Goal: Register for event/course

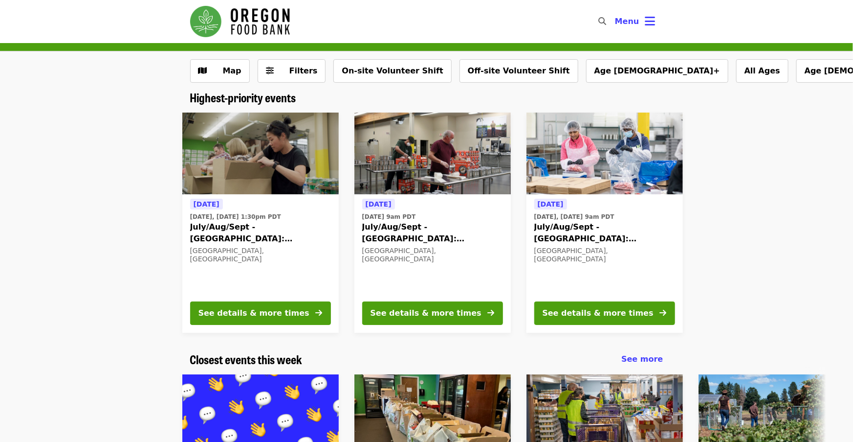
click at [270, 228] on span "July/Aug/Sept - [GEOGRAPHIC_DATA]: Repack/Sort (age [DEMOGRAPHIC_DATA]+)" at bounding box center [260, 232] width 141 height 23
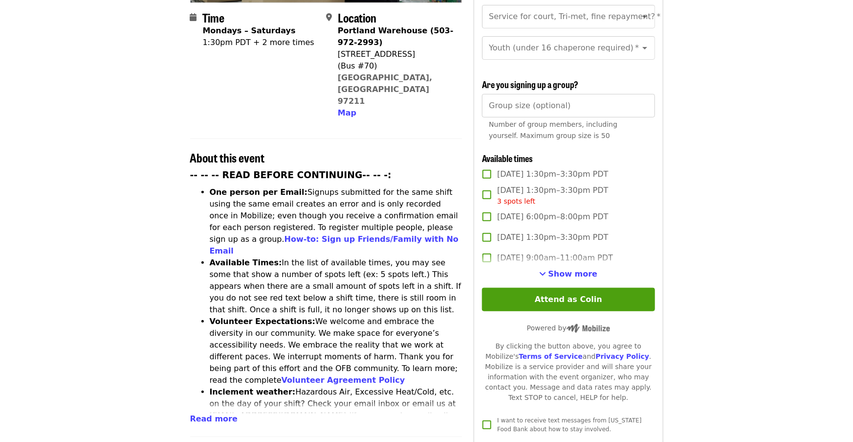
scroll to position [244, 0]
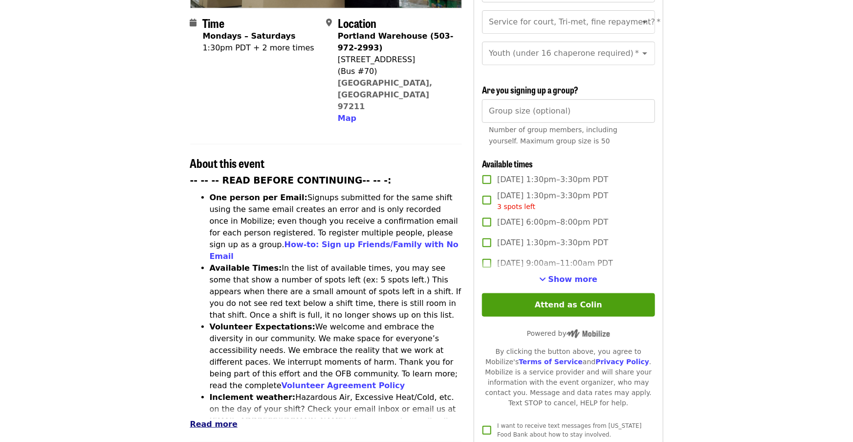
click at [203, 419] on span "Read more" at bounding box center [213, 423] width 47 height 9
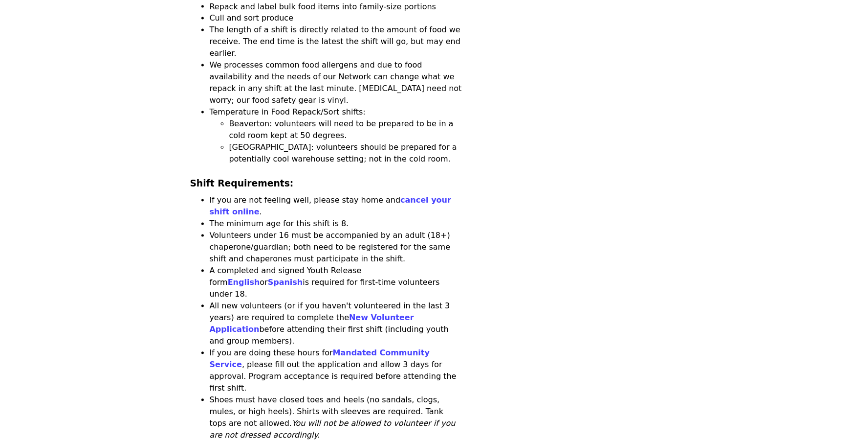
scroll to position [928, 0]
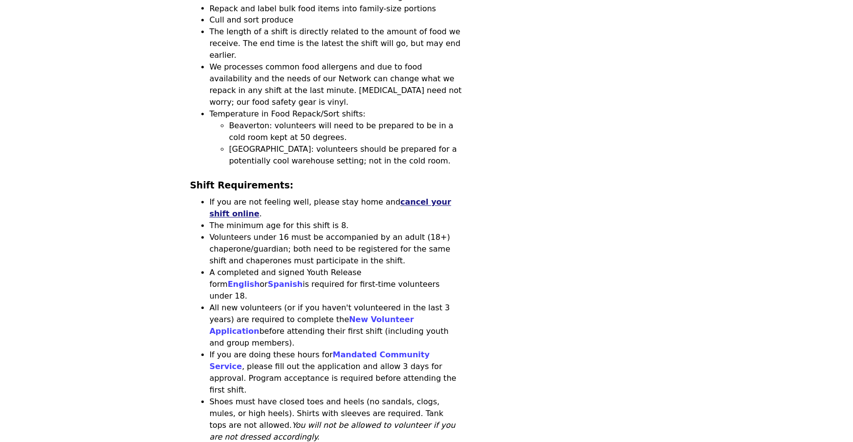
click at [418, 198] on link "cancel your shift online" at bounding box center [331, 208] width 242 height 21
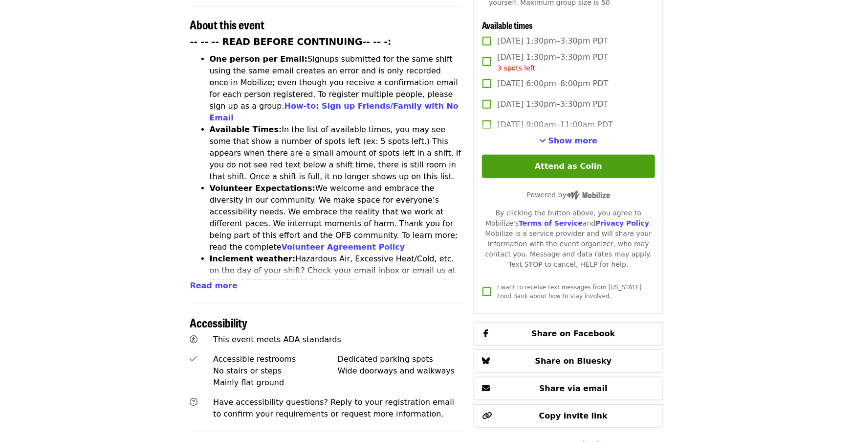
scroll to position [386, 0]
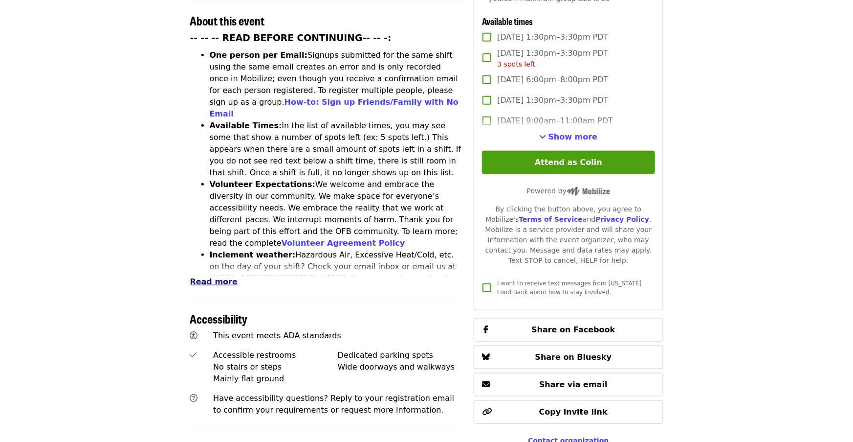
click at [216, 277] on span "Read more" at bounding box center [213, 281] width 47 height 9
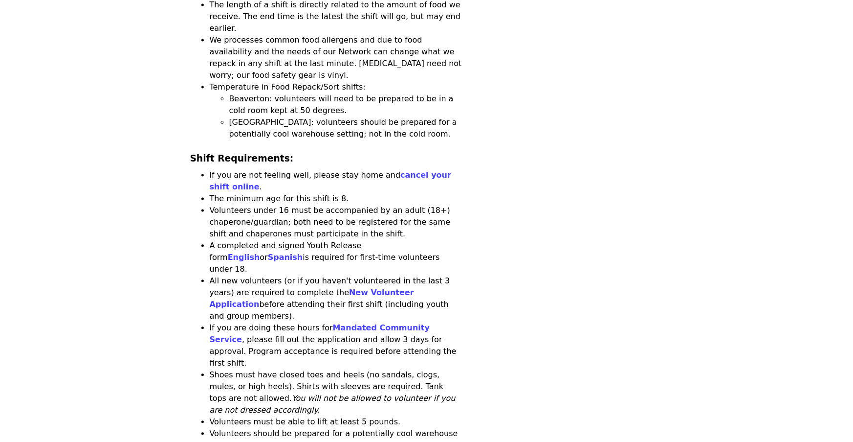
scroll to position [957, 0]
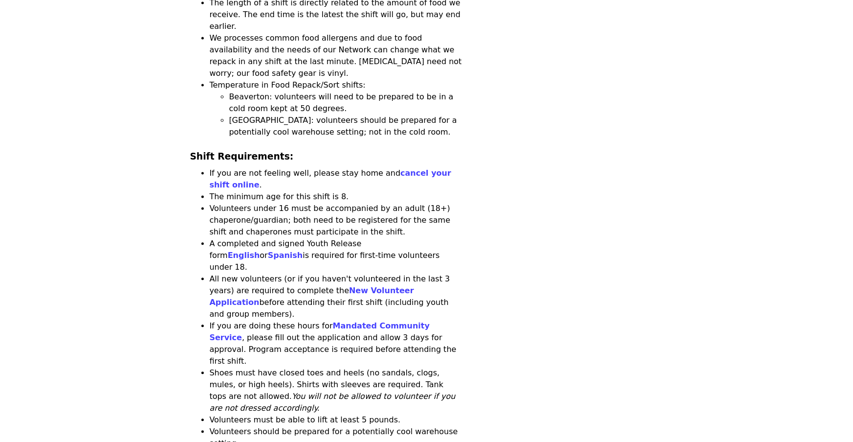
click at [238, 273] on li "All new volunteers (or if you haven't volunteered in the last 3 years) are requ…" at bounding box center [336, 296] width 253 height 47
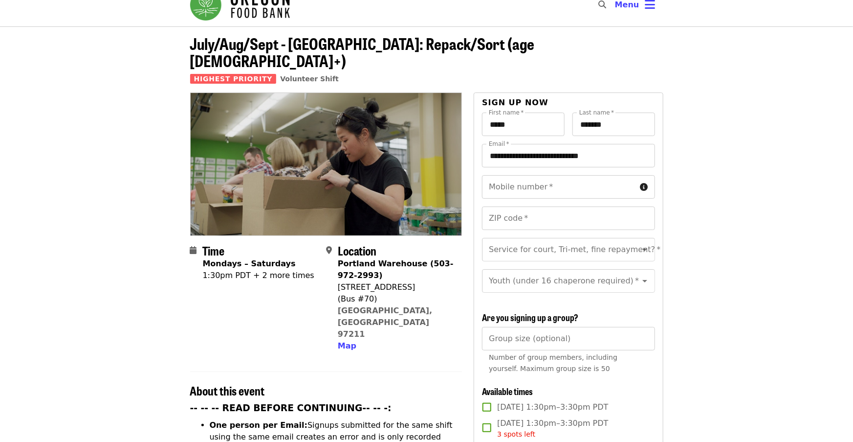
scroll to position [0, 0]
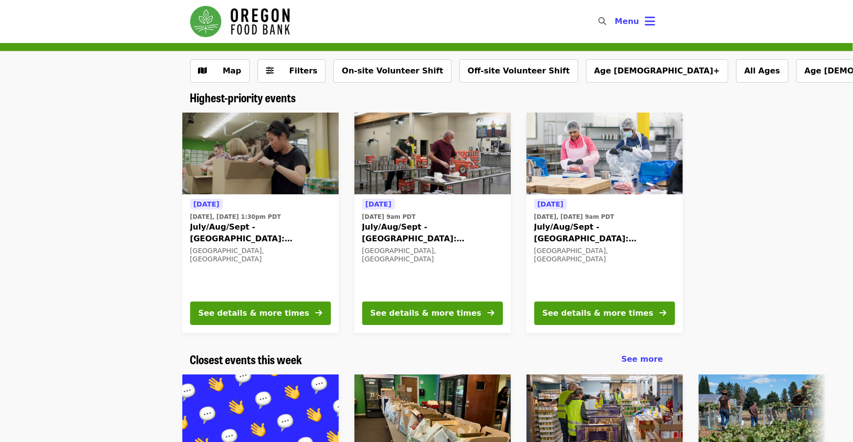
drag, startPoint x: 96, startPoint y: 190, endPoint x: 124, endPoint y: 214, distance: 36.8
click at [96, 190] on div "[DATE] [DATE], [DATE] 1:30pm PDT July/Aug/Sept - [GEOGRAPHIC_DATA]: Repack/Sort…" at bounding box center [423, 223] width 838 height 236
click at [52, 199] on div "[DATE] [DATE], [DATE] 1:30pm PDT July/Aug/Sept - [GEOGRAPHIC_DATA]: Repack/Sort…" at bounding box center [423, 223] width 838 height 236
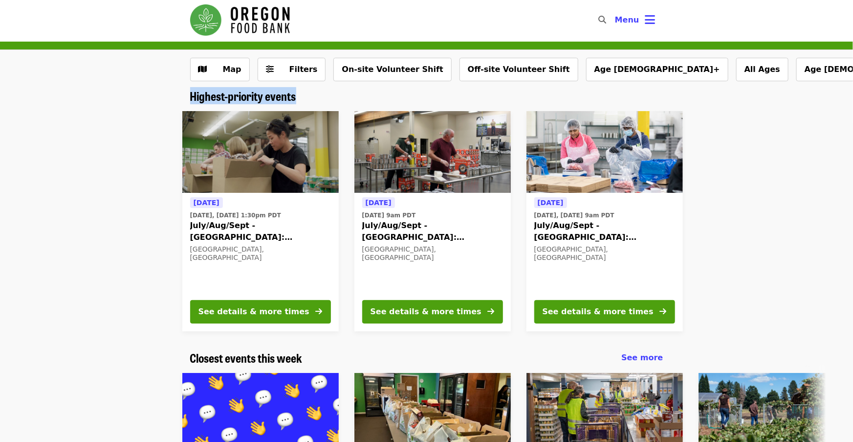
drag, startPoint x: 216, startPoint y: 99, endPoint x: 310, endPoint y: 99, distance: 94.4
click at [310, 99] on div "Highest-priority events [DATE] [DATE], [DATE] 1:30pm PDT July/Aug/Sept - [GEOGR…" at bounding box center [426, 214] width 853 height 250
click at [62, 184] on div "[DATE] [DATE], [DATE] 1:30pm PDT July/Aug/Sept - [GEOGRAPHIC_DATA]: Repack/Sort…" at bounding box center [423, 221] width 838 height 236
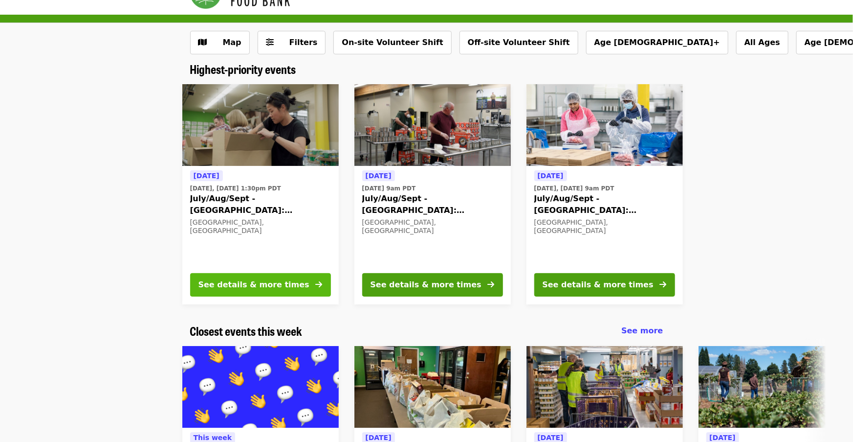
scroll to position [22, 0]
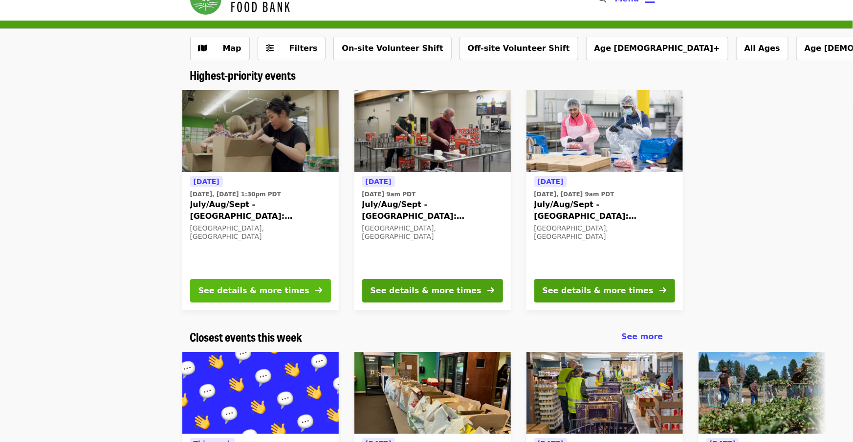
click at [248, 294] on div "See details & more times" at bounding box center [254, 291] width 111 height 12
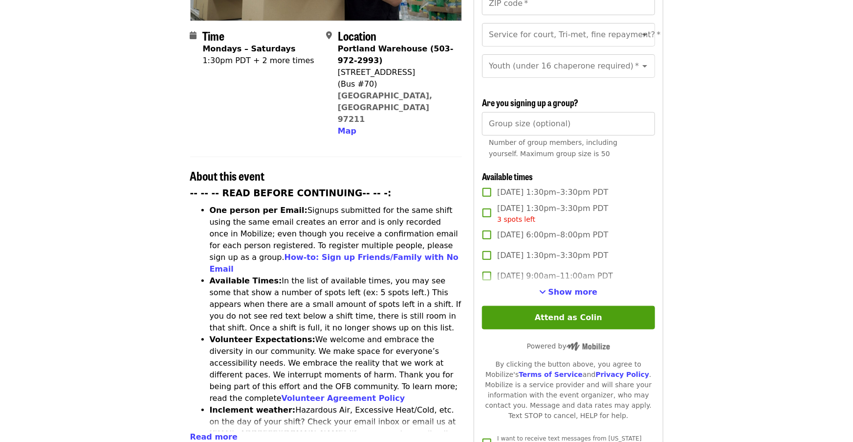
scroll to position [245, 0]
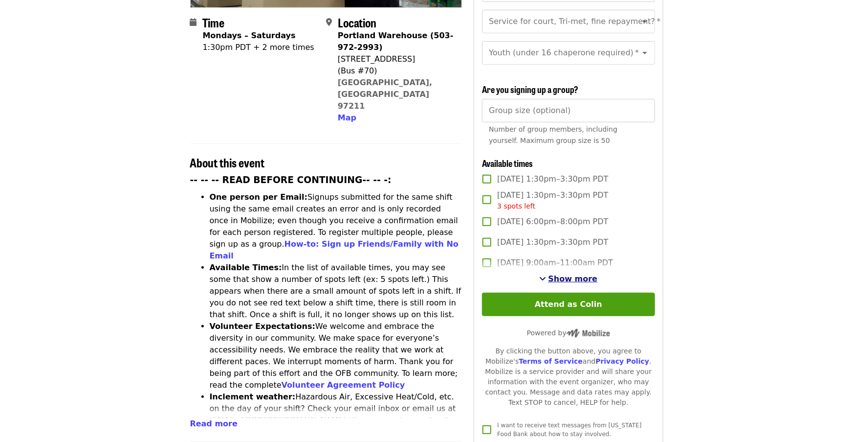
click at [572, 274] on span "Show more" at bounding box center [573, 278] width 49 height 9
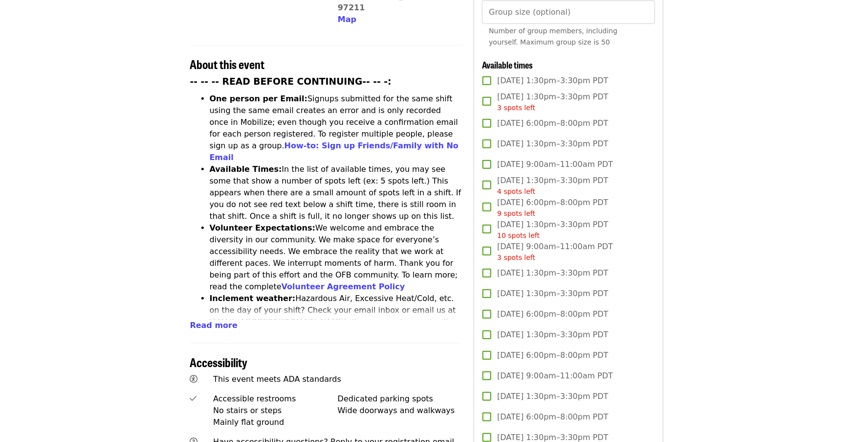
scroll to position [349, 0]
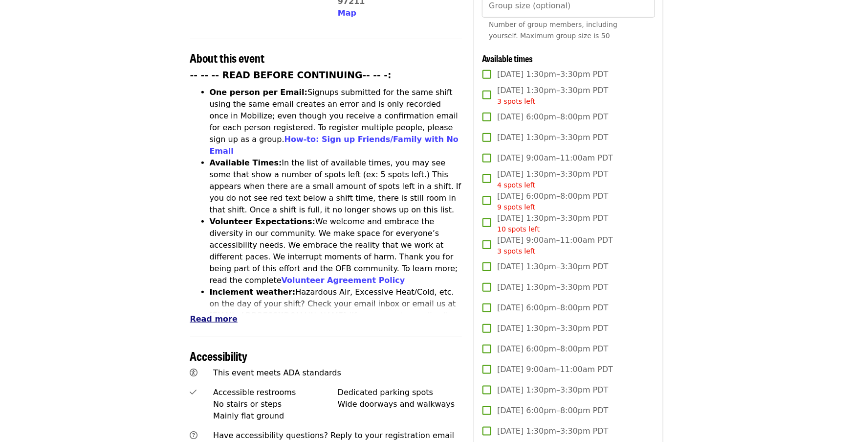
click at [213, 314] on span "Read more" at bounding box center [213, 318] width 47 height 9
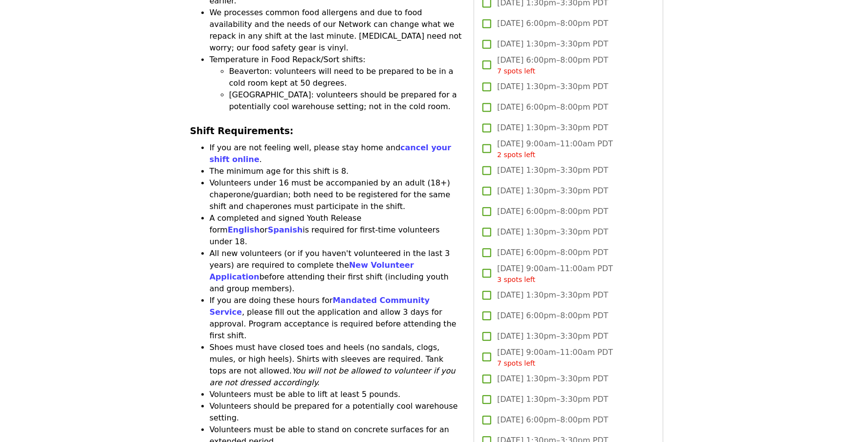
scroll to position [1000, 0]
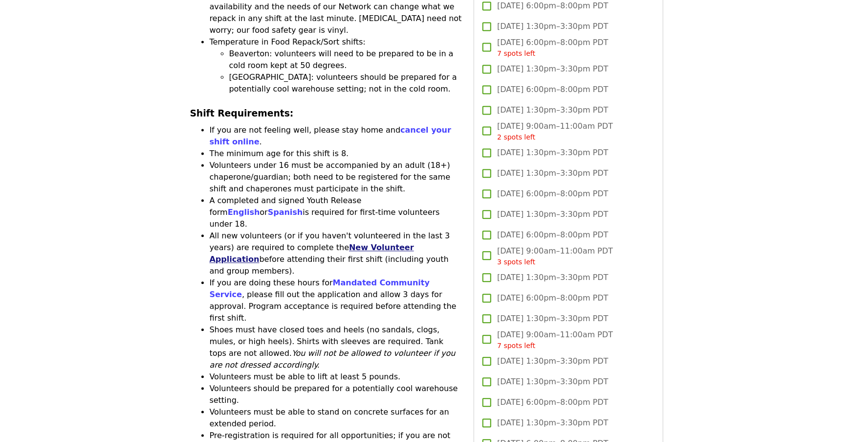
click at [357, 243] on link "New Volunteer Application" at bounding box center [312, 253] width 204 height 21
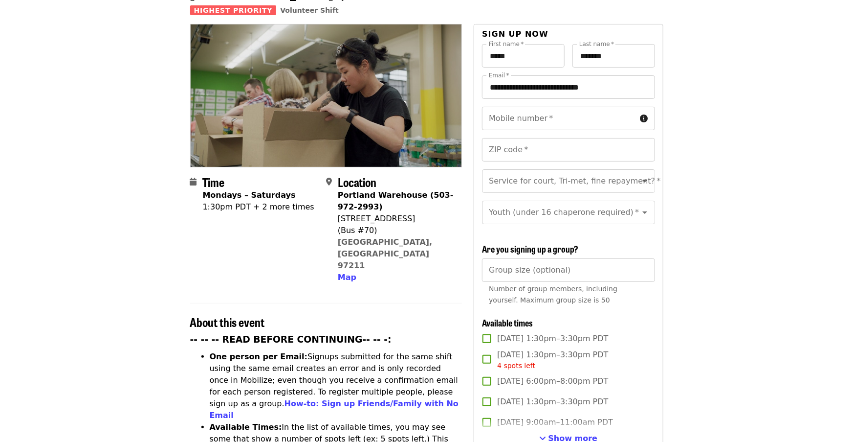
scroll to position [79, 0]
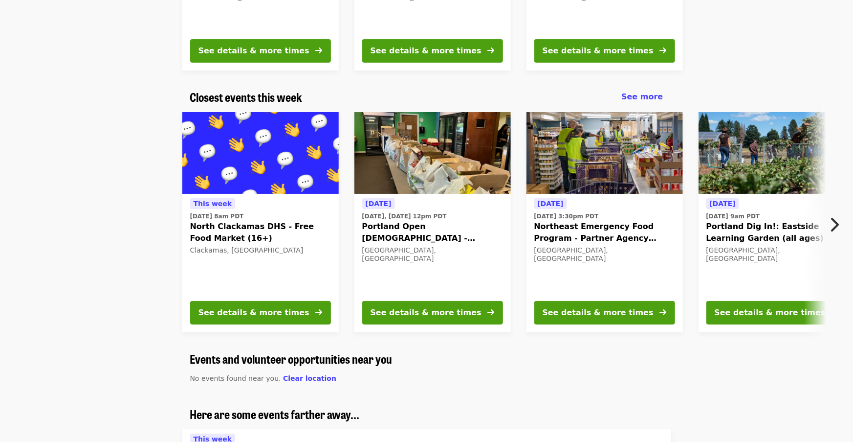
scroll to position [260, 0]
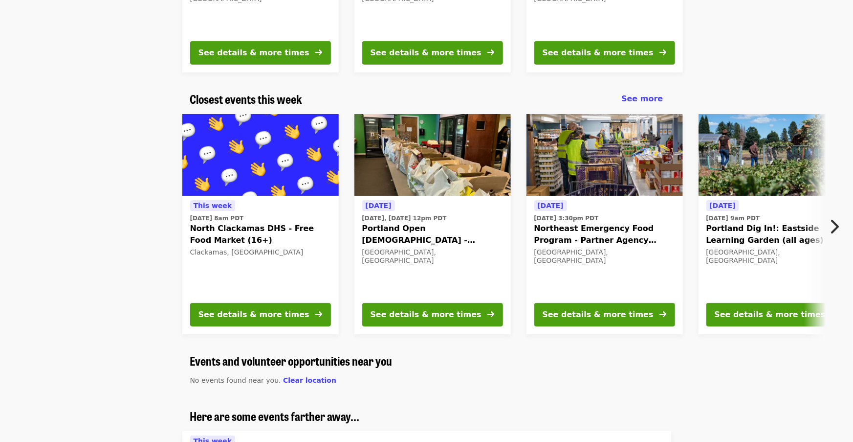
click at [830, 227] on icon "chevron-right icon" at bounding box center [834, 226] width 10 height 19
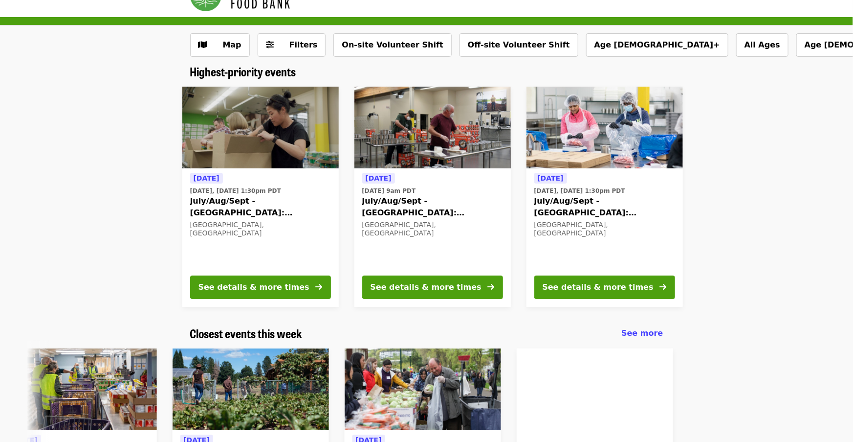
scroll to position [18, 0]
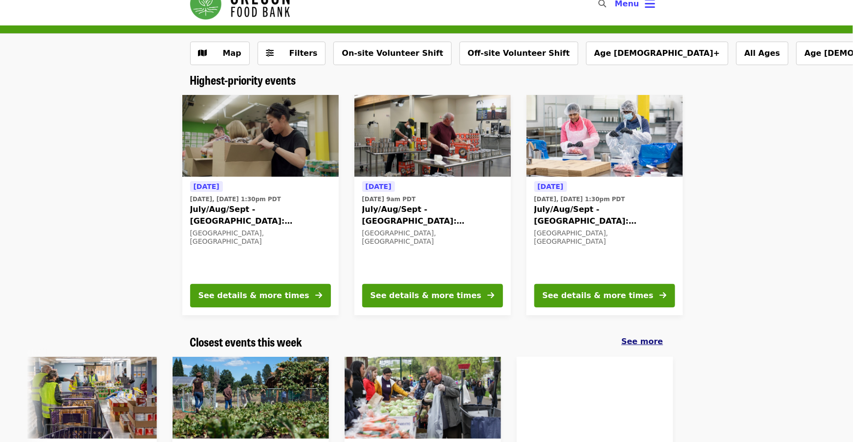
click at [645, 341] on span "See more" at bounding box center [643, 340] width 42 height 9
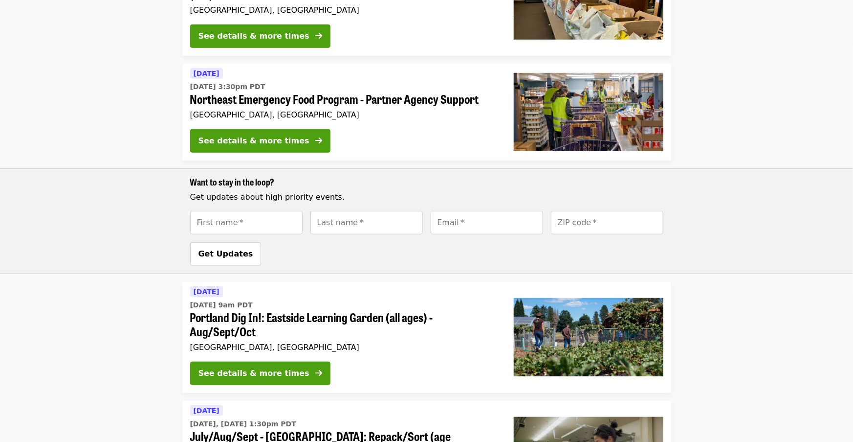
scroll to position [461, 0]
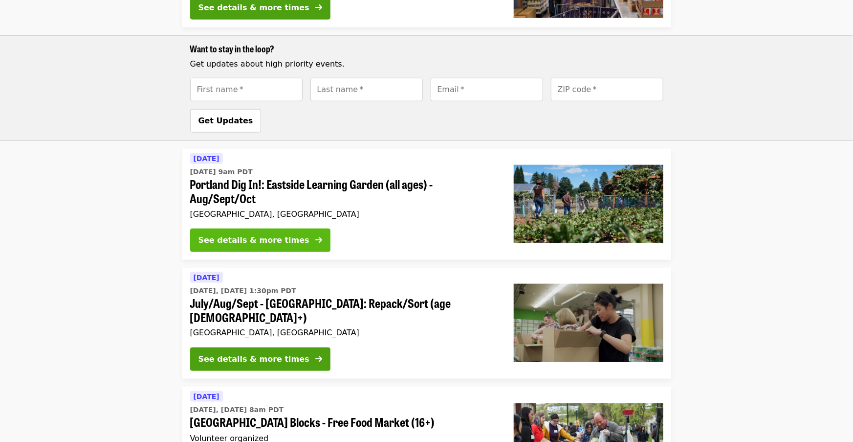
click at [268, 234] on div "See details & more times" at bounding box center [254, 240] width 111 height 12
